Goal: Task Accomplishment & Management: Use online tool/utility

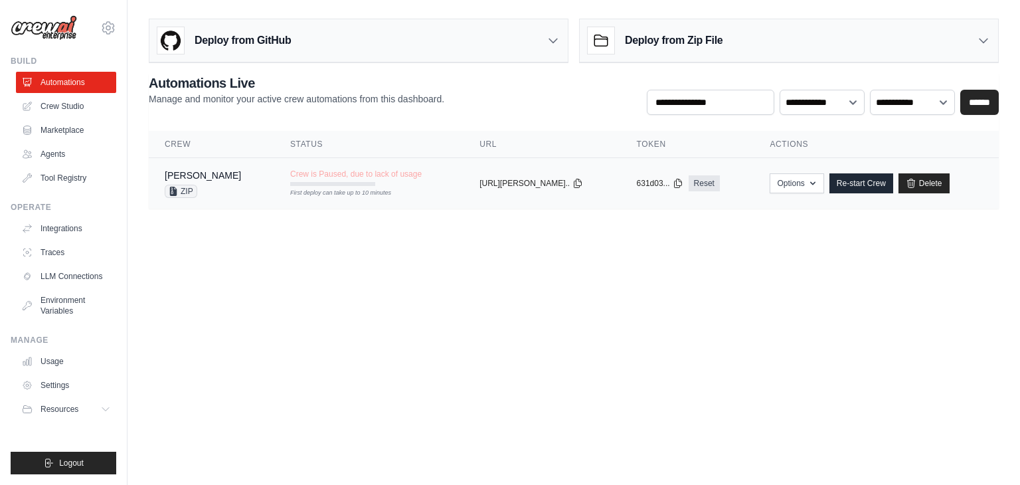
click at [235, 179] on td "[PERSON_NAME] ZIP" at bounding box center [212, 183] width 126 height 51
click at [903, 184] on link "Delete" at bounding box center [924, 183] width 51 height 20
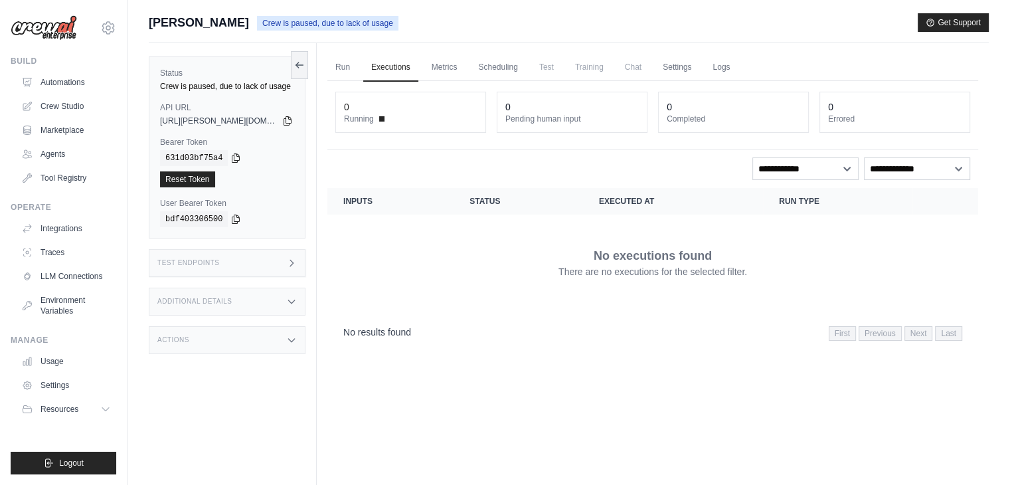
click at [112, 39] on div "skandasamy@assurecare.com AssureCare Your organization ✓ Settings" at bounding box center [64, 21] width 106 height 43
click at [102, 27] on icon at bounding box center [108, 27] width 12 height 11
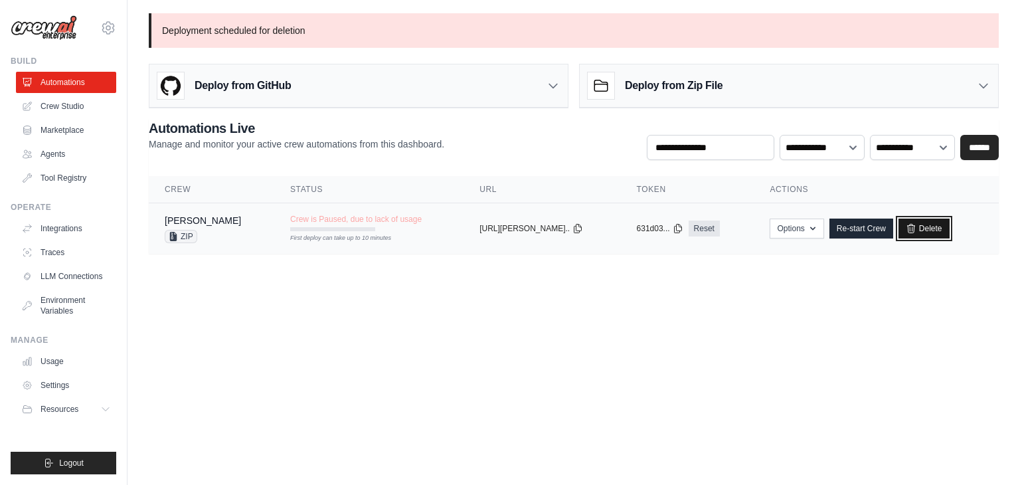
click at [903, 232] on link "Delete" at bounding box center [924, 229] width 51 height 20
click at [64, 106] on link "Crew Studio" at bounding box center [67, 106] width 100 height 21
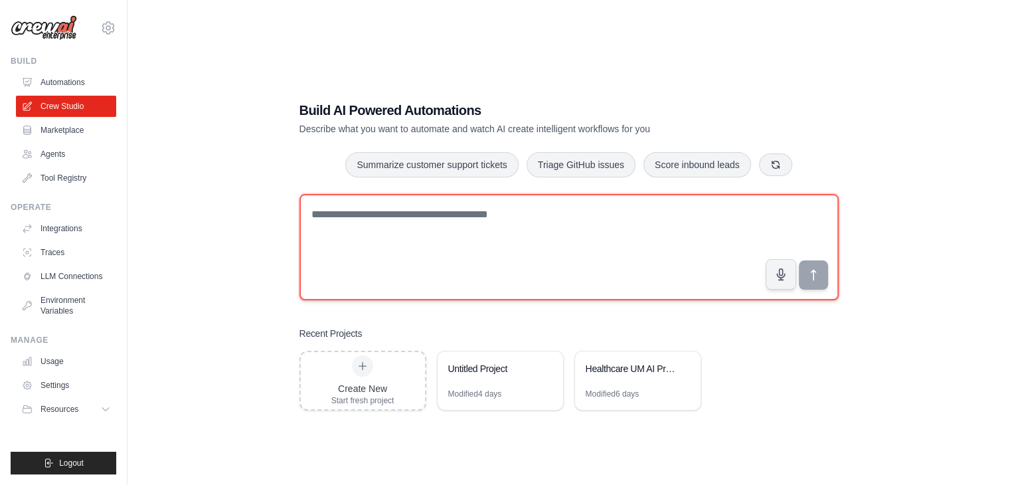
click at [385, 229] on textarea at bounding box center [569, 247] width 539 height 106
paste textarea "**********"
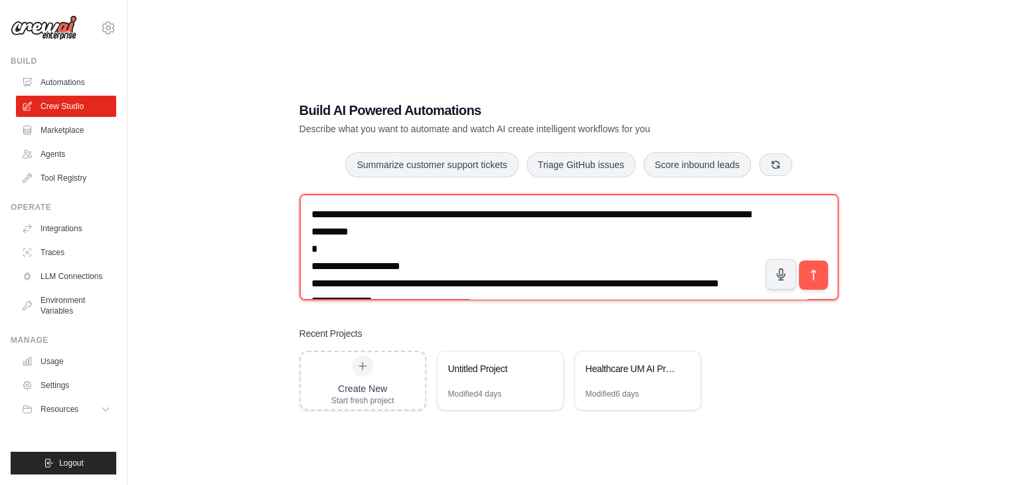
scroll to position [3030, 0]
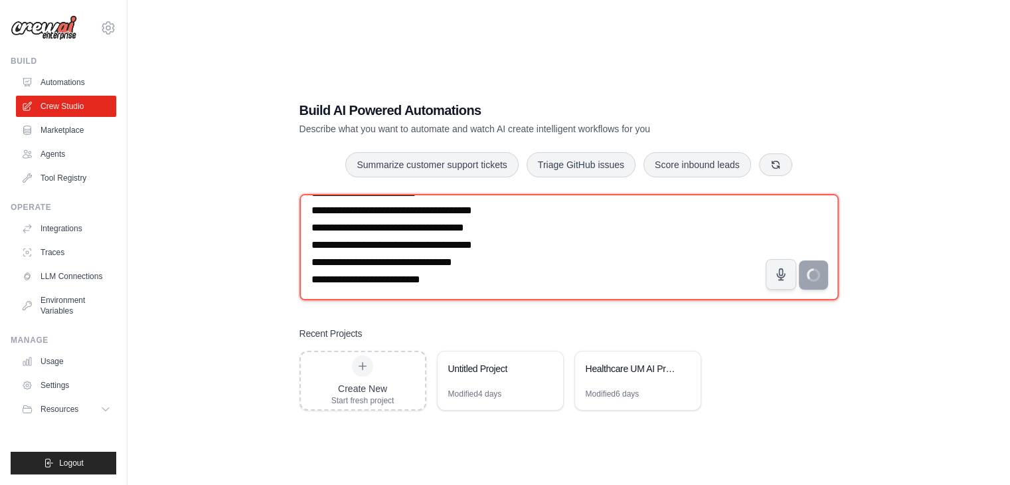
type textarea "**********"
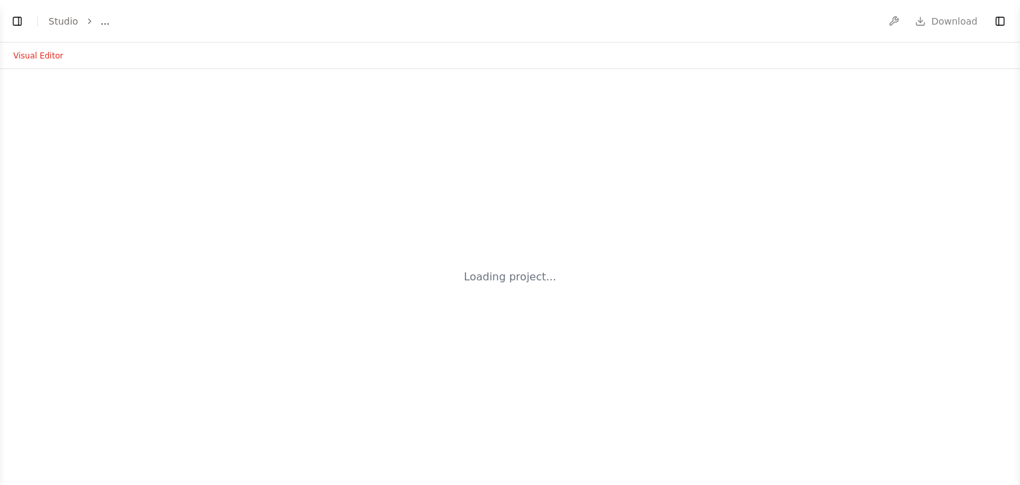
select select "****"
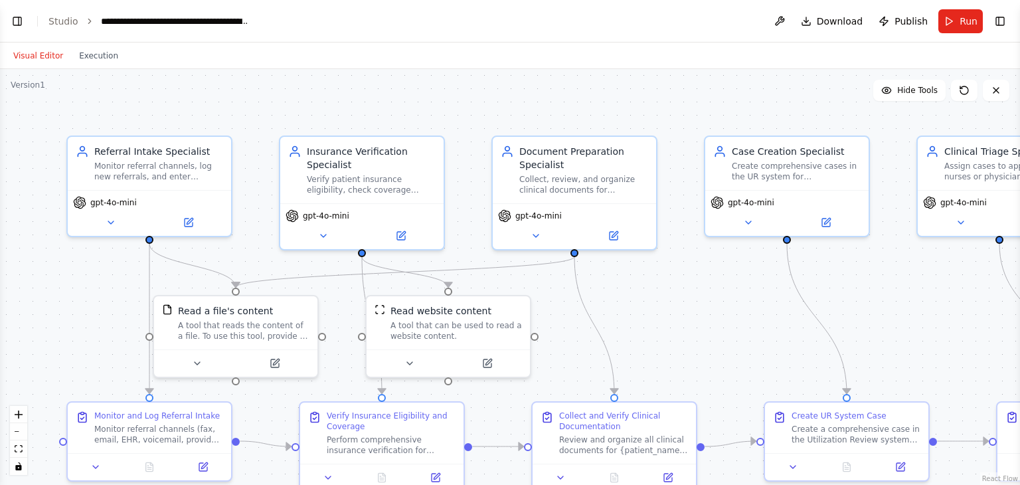
scroll to position [2868, 0]
click at [186, 359] on button at bounding box center [196, 361] width 75 height 16
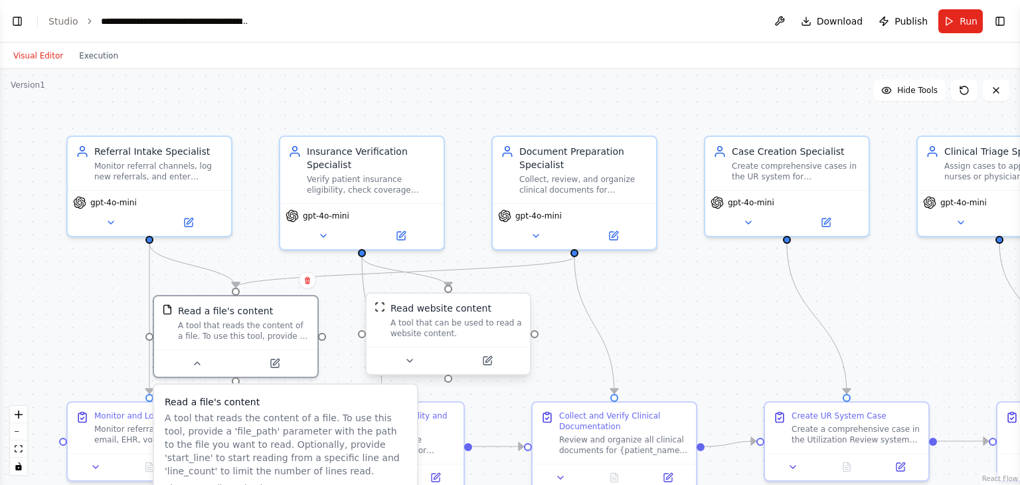
click at [418, 370] on div at bounding box center [448, 360] width 163 height 27
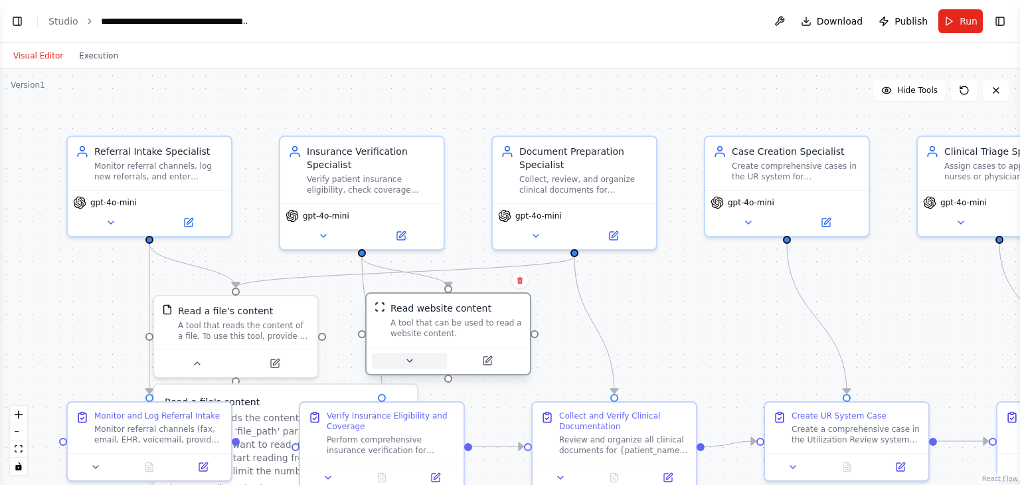
click at [409, 363] on icon at bounding box center [410, 360] width 11 height 11
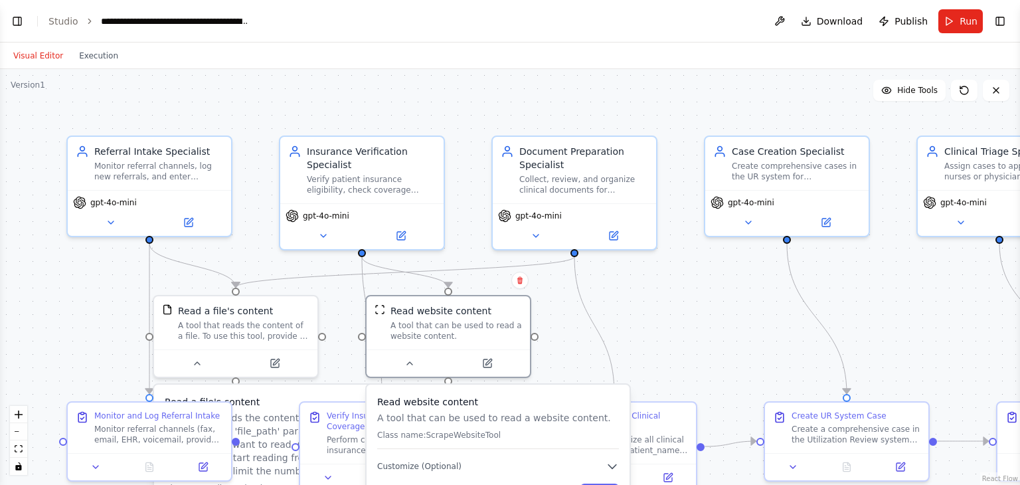
click at [723, 354] on div ".deletable-edge-delete-btn { width: 20px; height: 20px; border: 0px solid #ffff…" at bounding box center [510, 277] width 1020 height 416
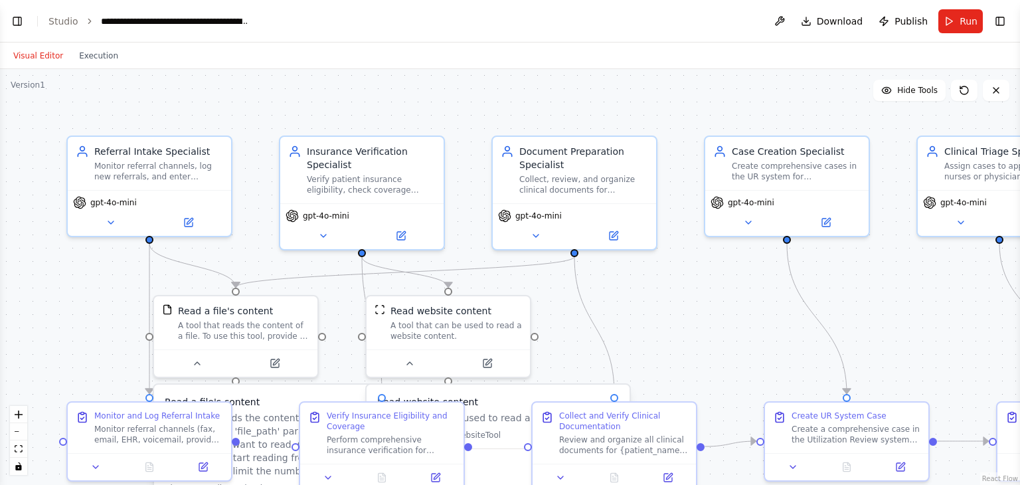
click at [934, 370] on div ".deletable-edge-delete-btn { width: 20px; height: 20px; border: 0px solid #ffff…" at bounding box center [510, 277] width 1020 height 416
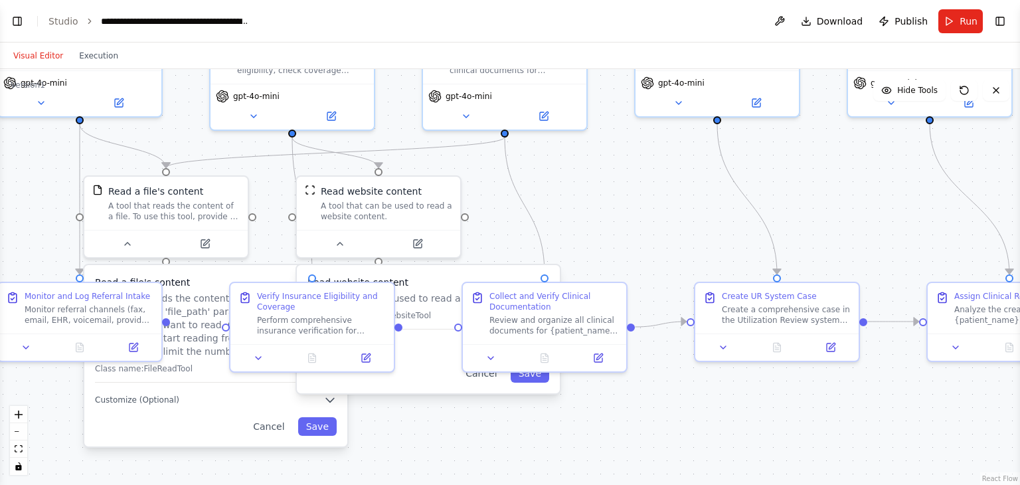
drag, startPoint x: 934, startPoint y: 370, endPoint x: 864, endPoint y: 250, distance: 138.4
click at [864, 250] on div ".deletable-edge-delete-btn { width: 20px; height: 20px; border: 0px solid #ffff…" at bounding box center [510, 277] width 1020 height 416
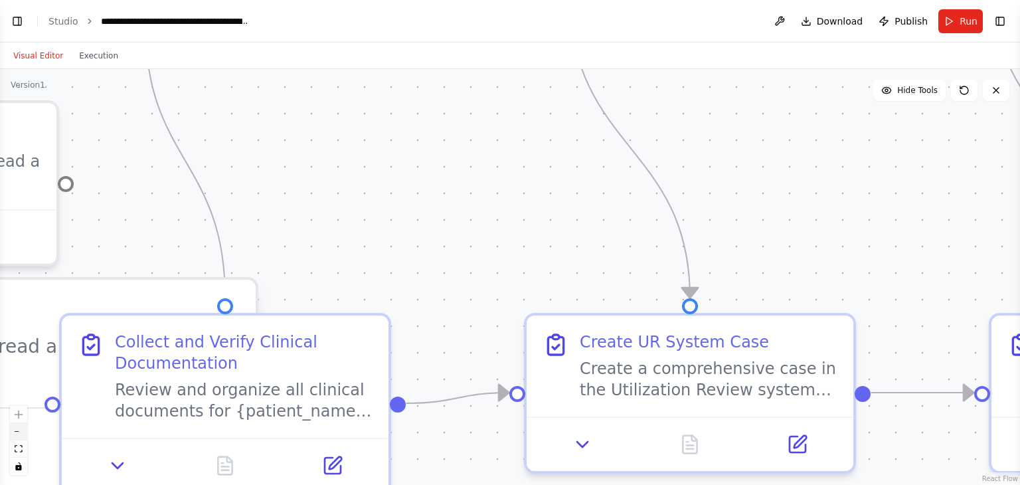
click at [19, 432] on button "zoom out" at bounding box center [18, 431] width 17 height 17
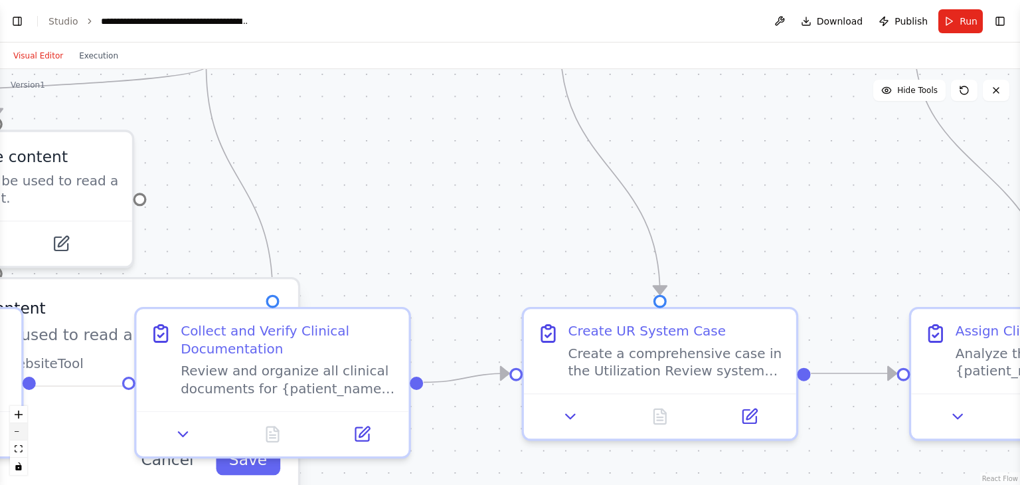
click at [19, 432] on button "zoom out" at bounding box center [18, 431] width 17 height 17
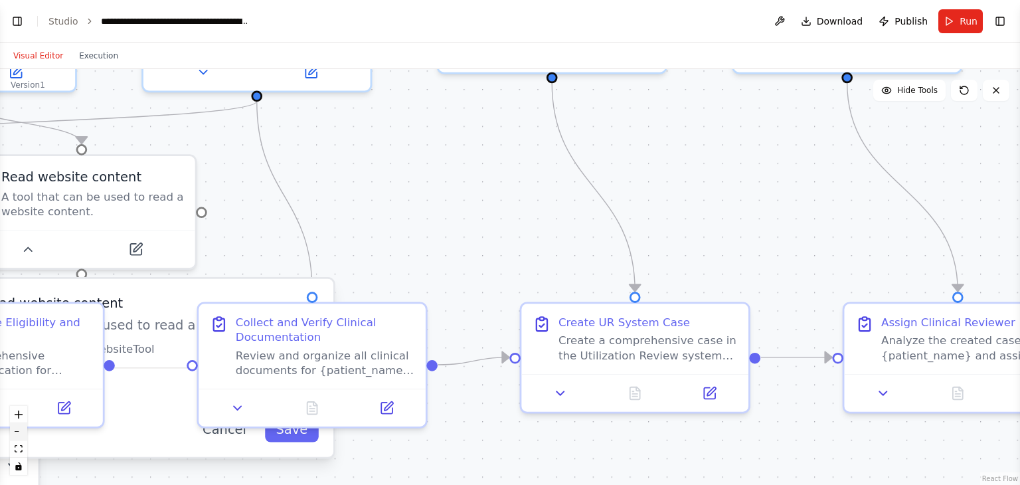
click at [19, 432] on button "zoom out" at bounding box center [18, 431] width 17 height 17
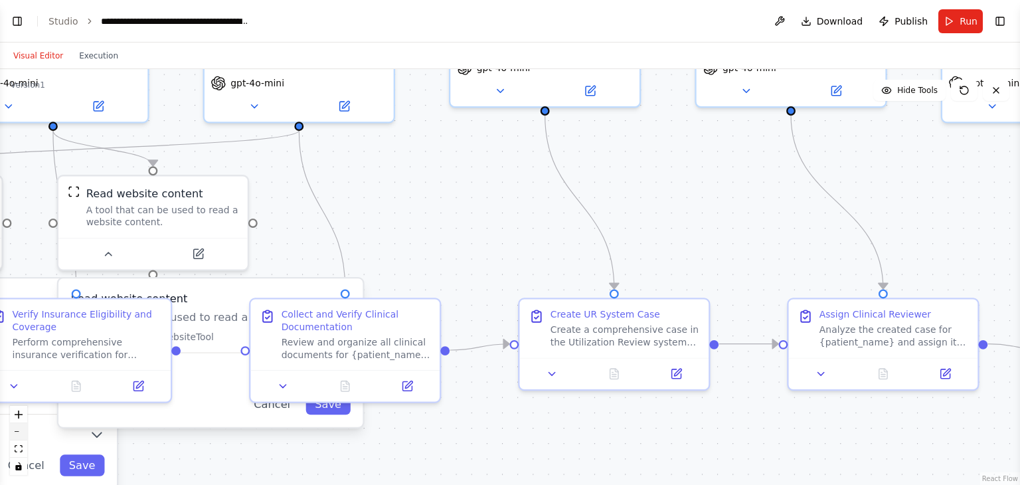
click at [19, 432] on button "zoom out" at bounding box center [18, 431] width 17 height 17
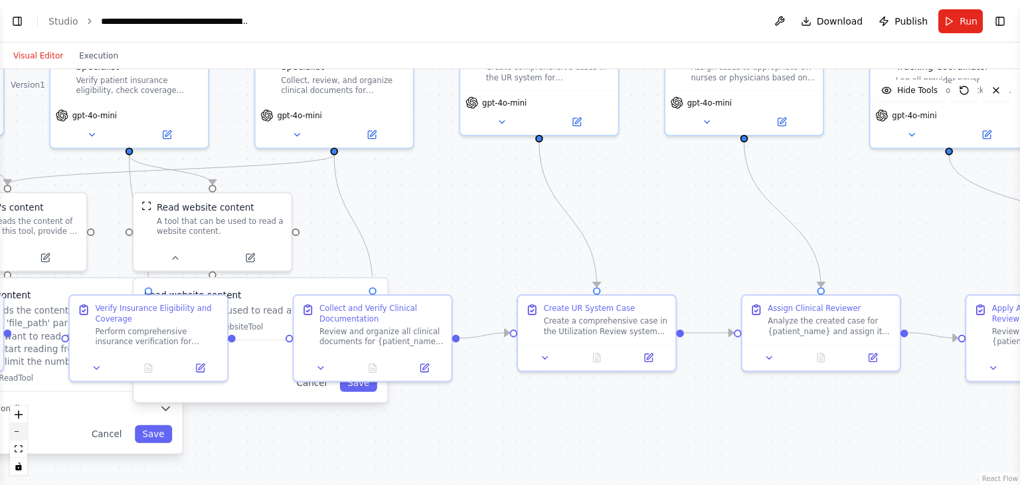
click at [19, 432] on button "zoom out" at bounding box center [18, 431] width 17 height 17
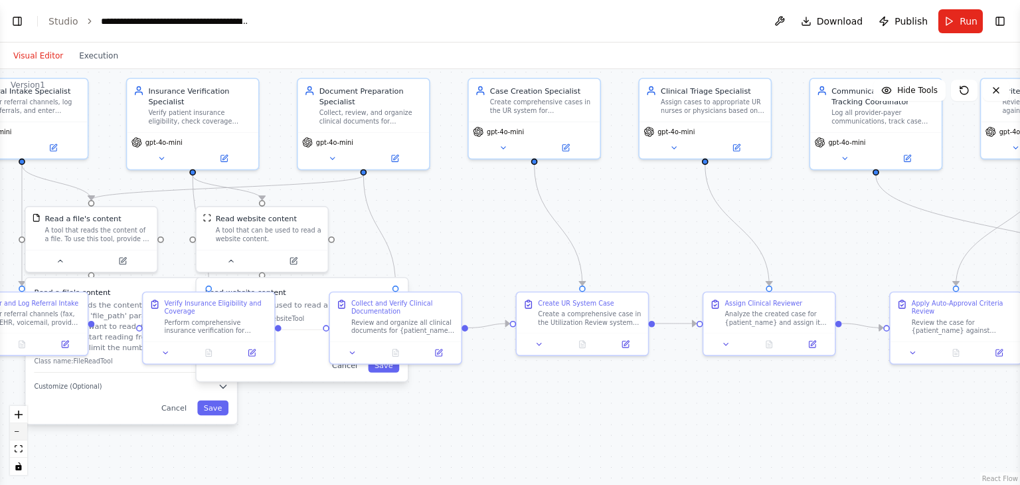
click at [19, 432] on button "zoom out" at bounding box center [18, 431] width 17 height 17
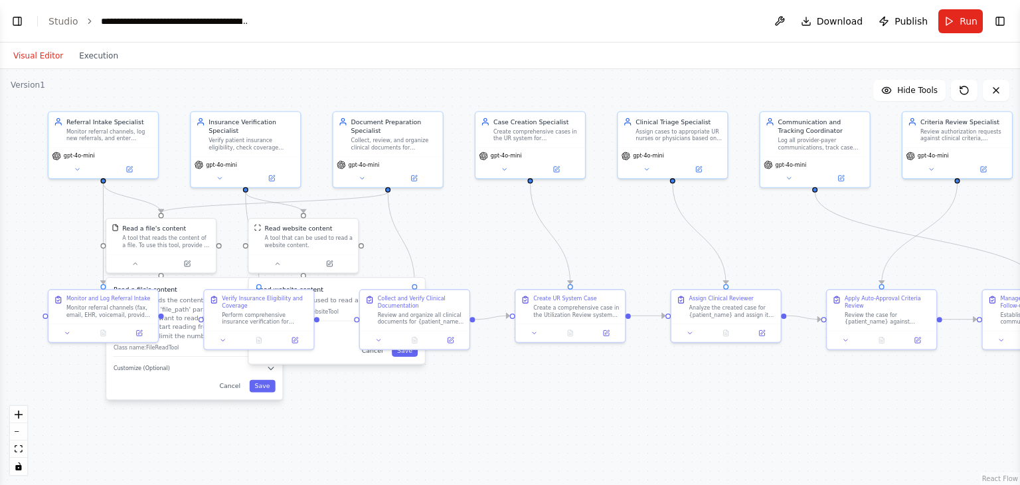
click at [335, 301] on p "A tool that can be used to read a website content." at bounding box center [337, 300] width 162 height 9
drag, startPoint x: 335, startPoint y: 301, endPoint x: 492, endPoint y: 227, distance: 172.6
click at [418, 285] on div "Read website content A tool that can be used to read a website content. Class n…" at bounding box center [337, 303] width 162 height 36
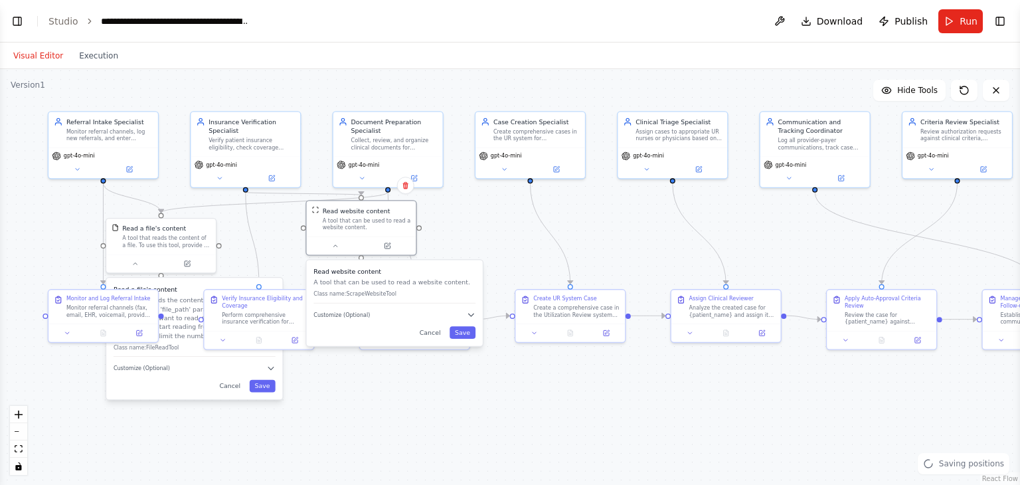
drag, startPoint x: 500, startPoint y: 225, endPoint x: 417, endPoint y: 273, distance: 95.2
click at [417, 273] on h3 "Read website content" at bounding box center [395, 271] width 162 height 9
drag, startPoint x: 428, startPoint y: 277, endPoint x: 444, endPoint y: 269, distance: 17.2
click at [444, 269] on p "A tool that can be used to read a website content." at bounding box center [412, 273] width 162 height 9
click at [353, 241] on div at bounding box center [379, 235] width 110 height 18
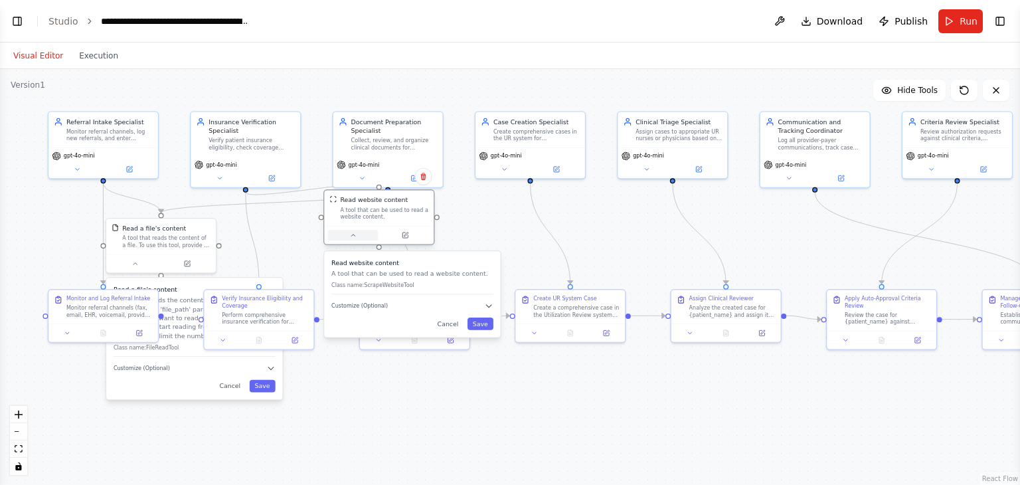
click at [351, 238] on icon at bounding box center [352, 235] width 7 height 7
click at [132, 265] on button at bounding box center [135, 261] width 50 height 11
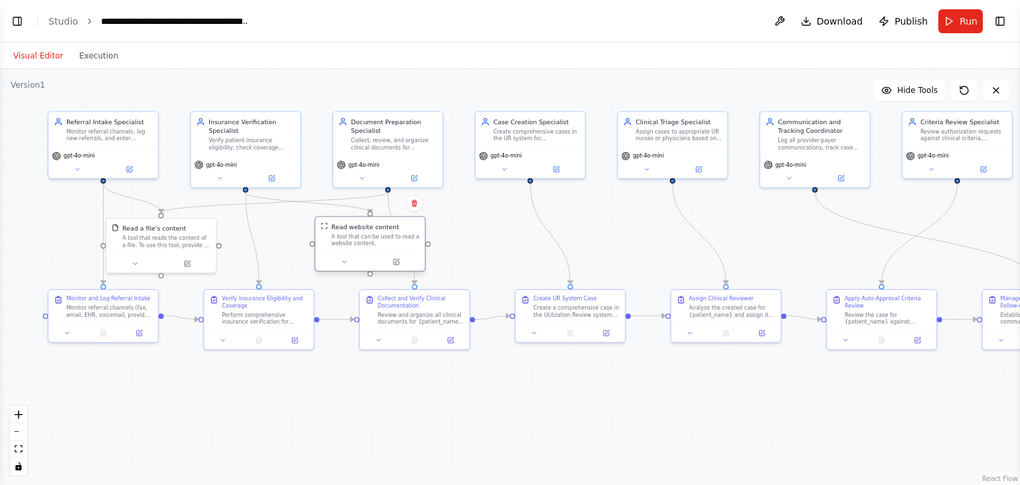
drag, startPoint x: 412, startPoint y: 224, endPoint x: 396, endPoint y: 255, distance: 35.1
click at [396, 255] on div "Read website content A tool that can be used to read a website content." at bounding box center [370, 244] width 111 height 56
click at [120, 133] on div "Monitor referral channels, log new referrals, and enter comprehensive patient a…" at bounding box center [109, 133] width 86 height 14
click at [821, 29] on button "Download" at bounding box center [832, 21] width 73 height 24
